Goal: Task Accomplishment & Management: Manage account settings

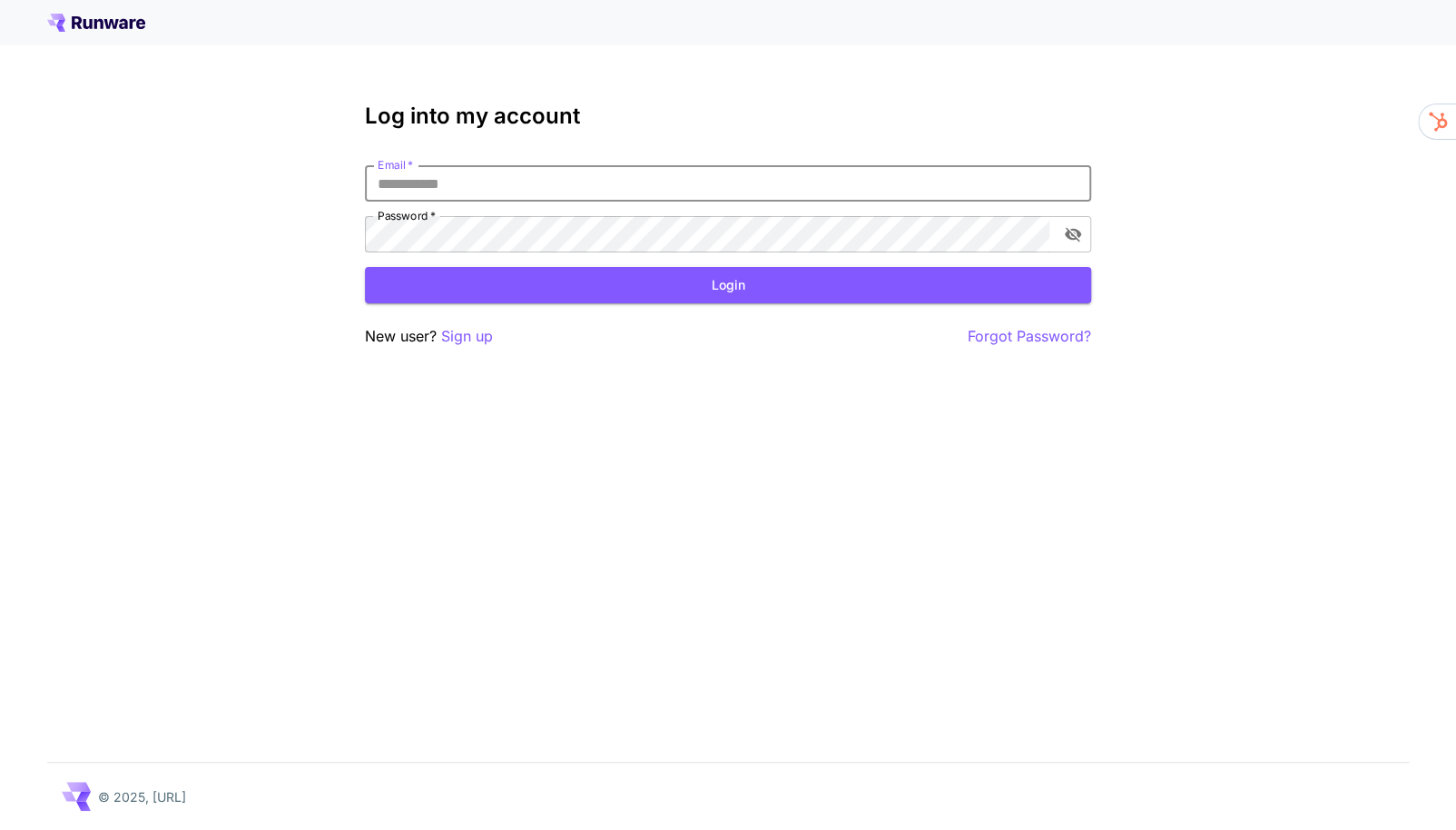
click at [992, 180] on input "Email   *" at bounding box center [728, 183] width 727 height 36
type input "**********"
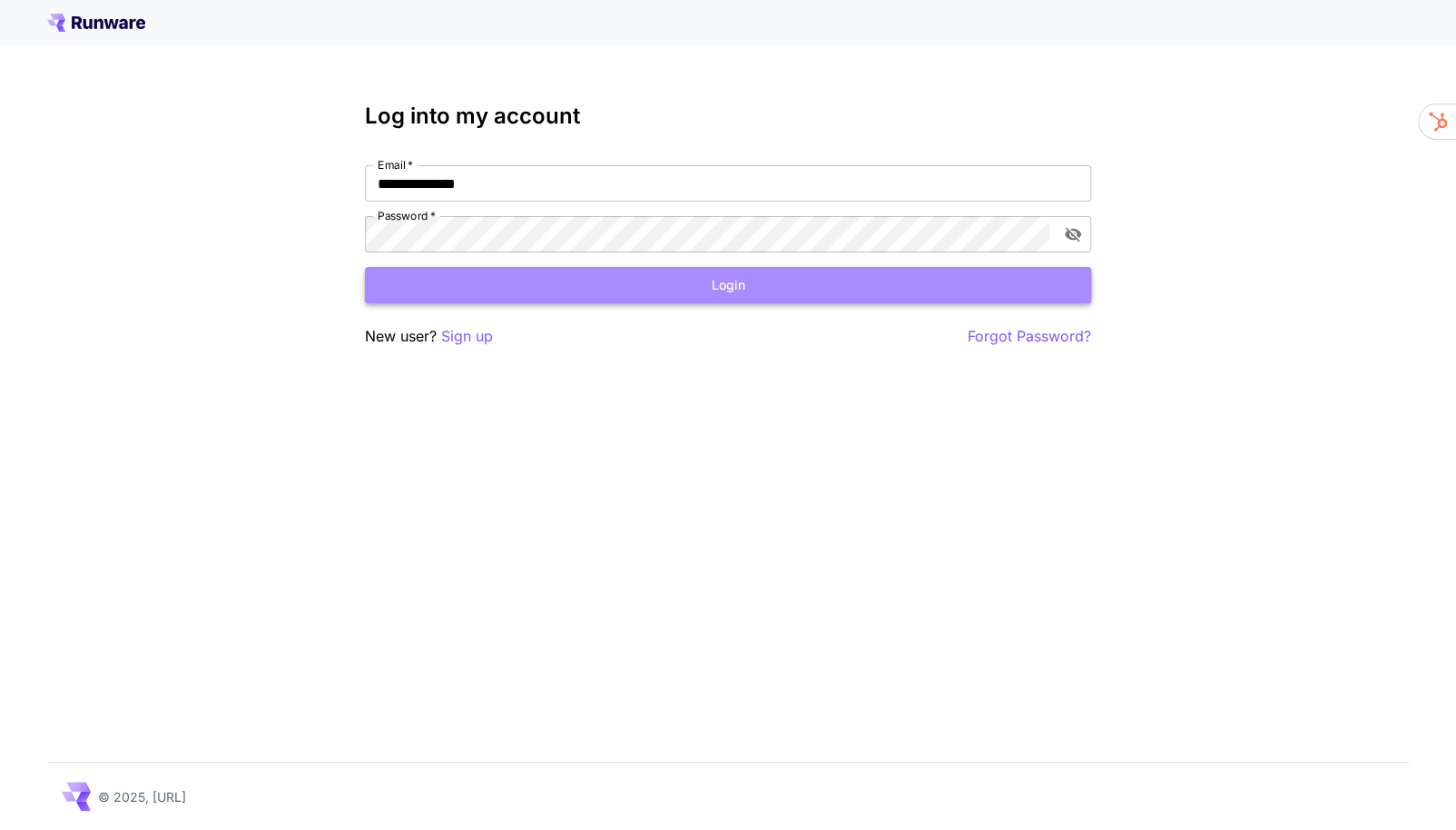
click at [712, 284] on button "Login" at bounding box center [728, 285] width 727 height 37
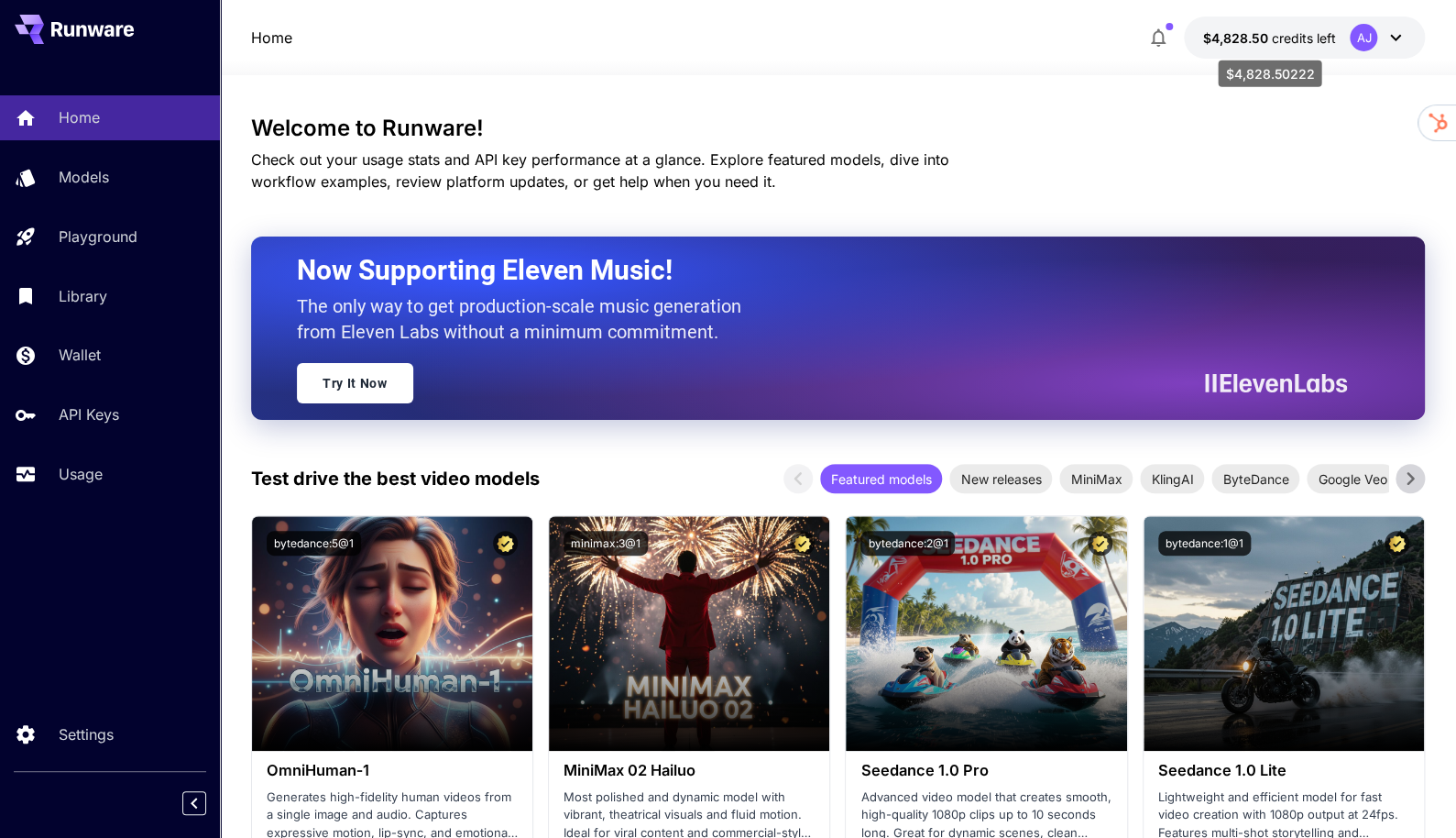
click at [1254, 35] on span "$4,828.50" at bounding box center [1236, 38] width 69 height 16
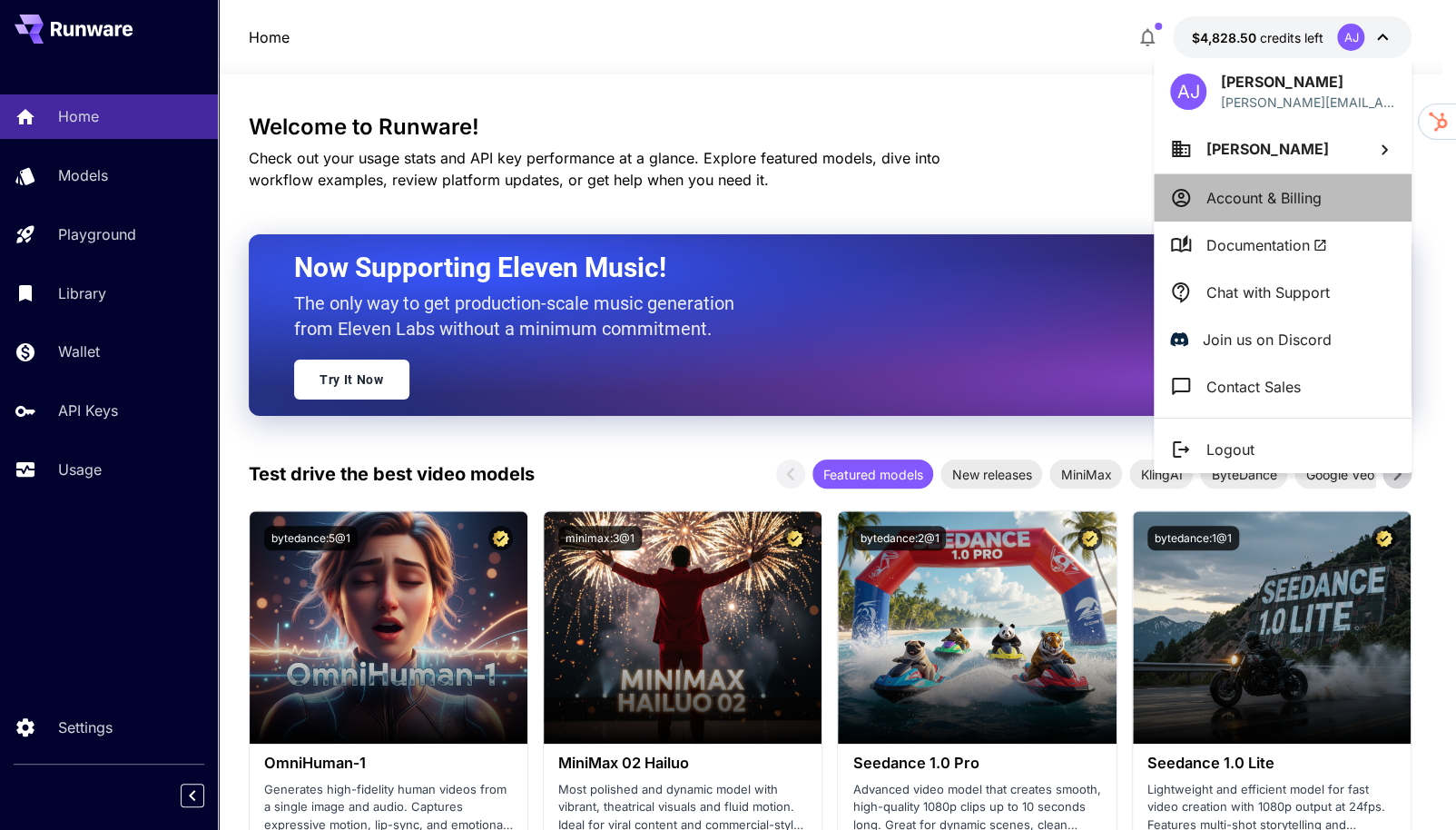
click at [1269, 203] on p "Account & Billing" at bounding box center [1264, 198] width 115 height 22
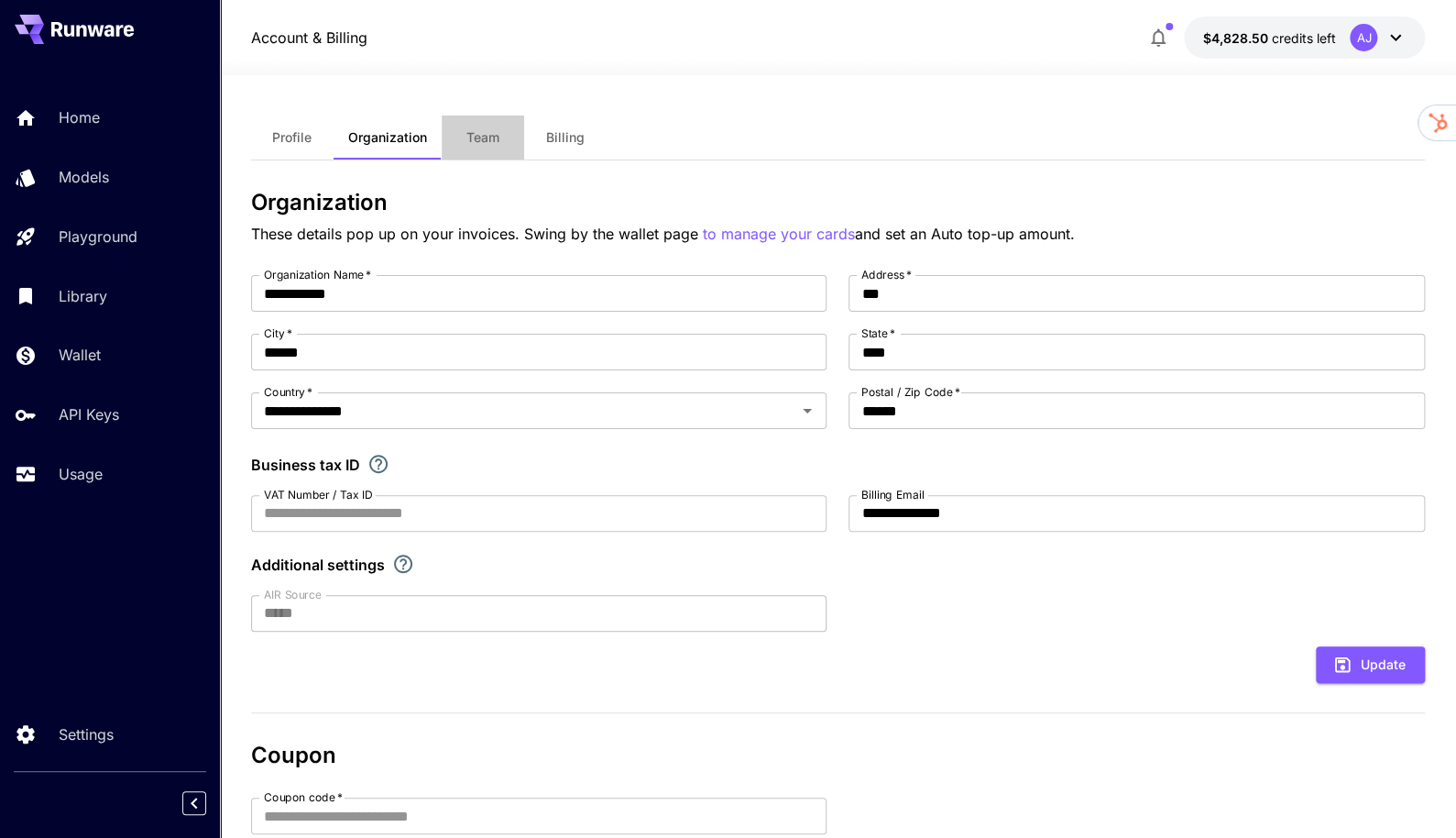
click at [493, 144] on span "Team" at bounding box center [483, 137] width 33 height 17
